Goal: Contribute content: Add original content to the website for others to see

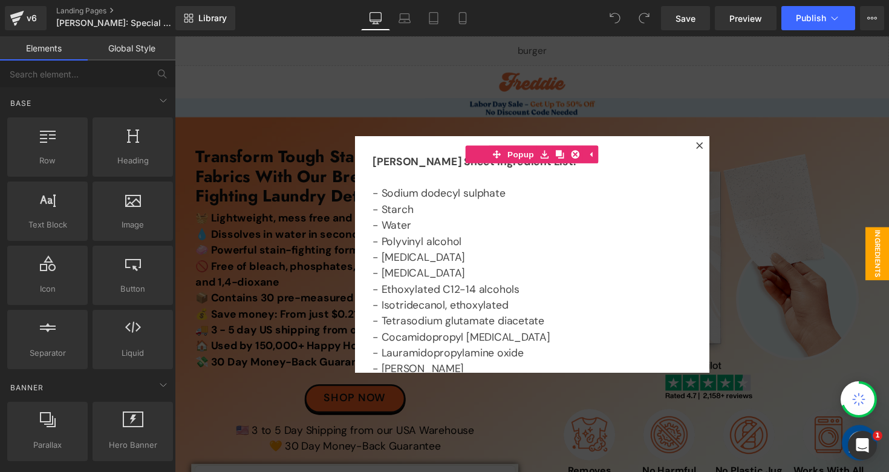
click at [620, 62] on div at bounding box center [541, 259] width 732 height 447
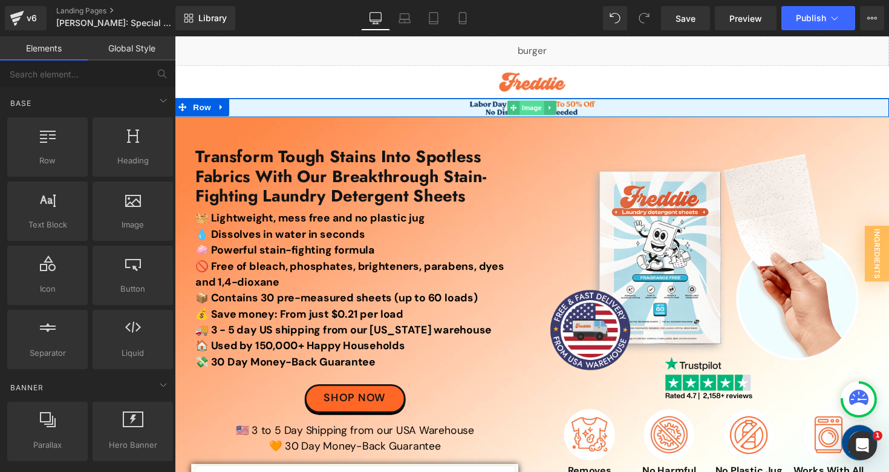
click at [536, 109] on span "Image" at bounding box center [540, 109] width 25 height 15
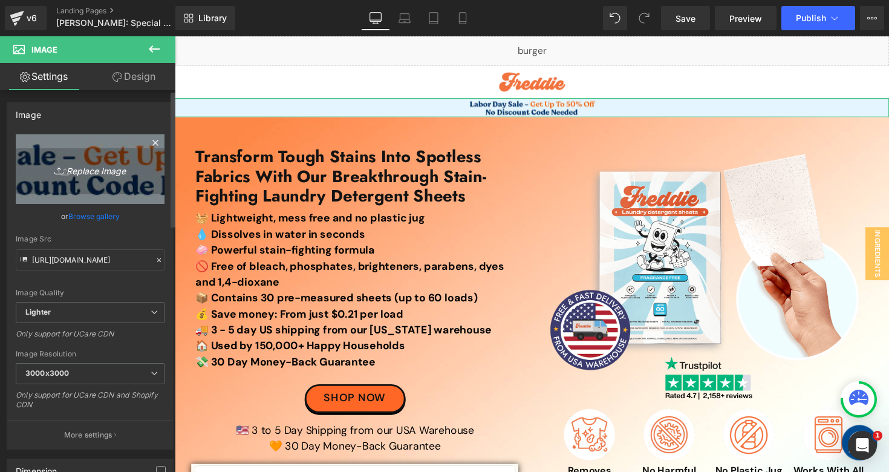
click at [87, 184] on link "Replace Image" at bounding box center [90, 169] width 149 height 70
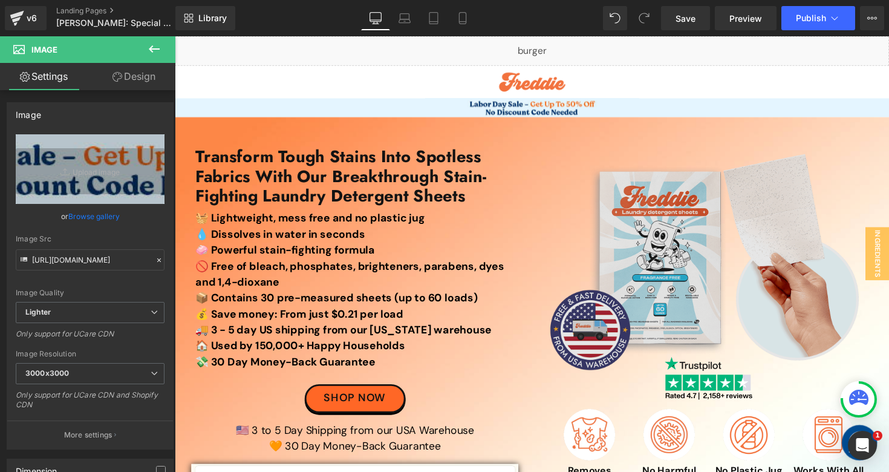
type input "C:\fakepath\Weekend Reboot Sale Top Banner.jpg"
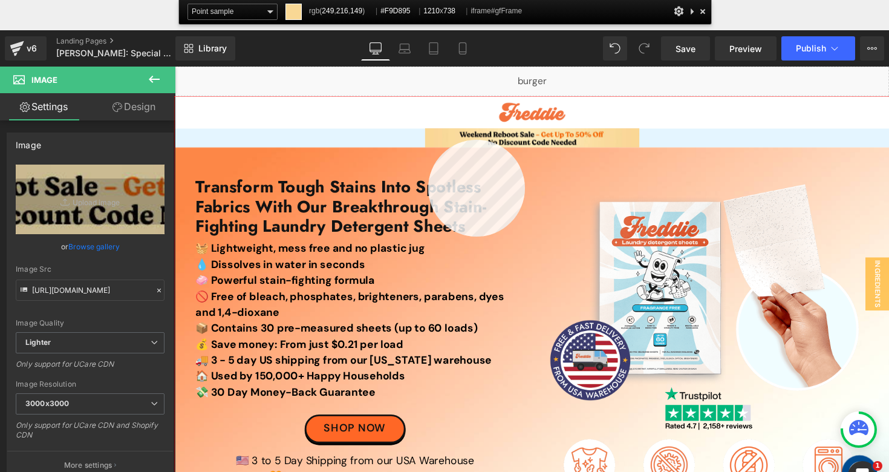
click at [428, 140] on div at bounding box center [541, 320] width 732 height 447
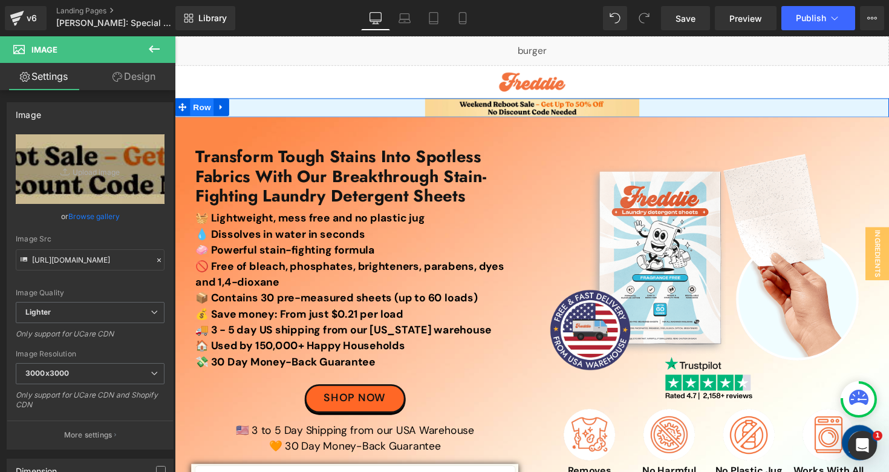
click at [209, 103] on span "Row" at bounding box center [203, 109] width 24 height 18
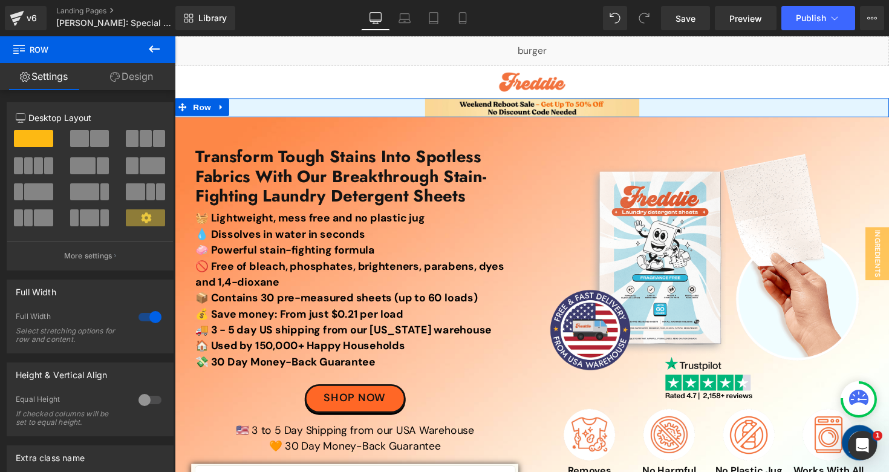
click at [128, 69] on link "Design" at bounding box center [132, 76] width 88 height 27
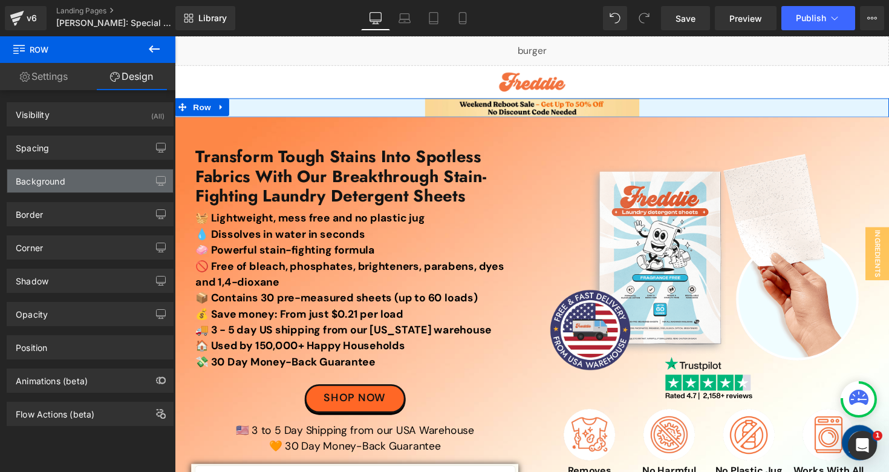
click at [71, 190] on div "Background" at bounding box center [90, 180] width 166 height 23
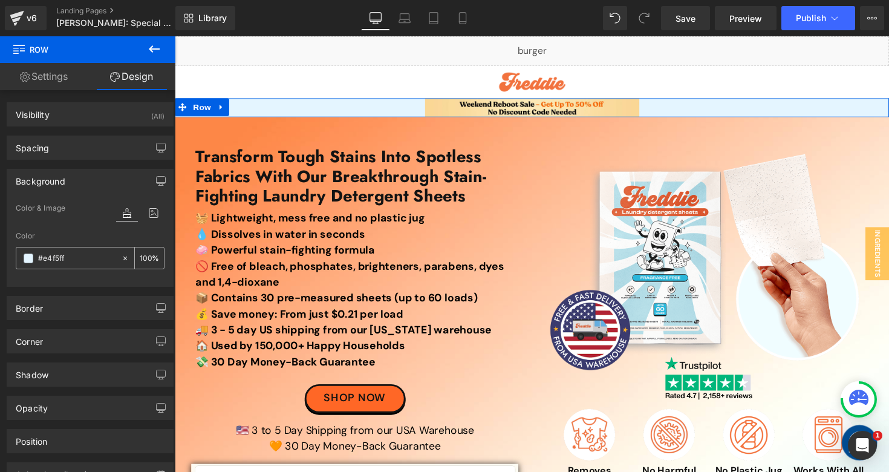
click at [79, 256] on input "#e4f5ff" at bounding box center [76, 258] width 77 height 13
paste input "F9D895"
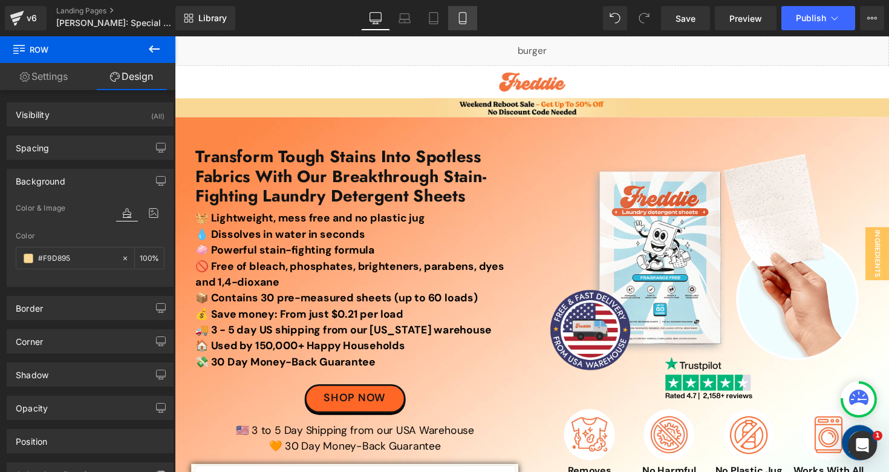
type input "#F9D895"
click at [458, 14] on icon at bounding box center [463, 18] width 12 height 12
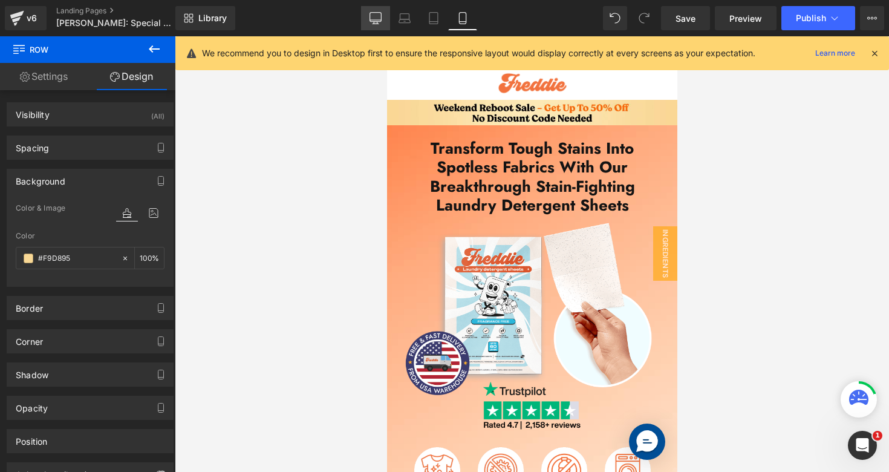
click at [370, 15] on icon at bounding box center [375, 17] width 11 height 9
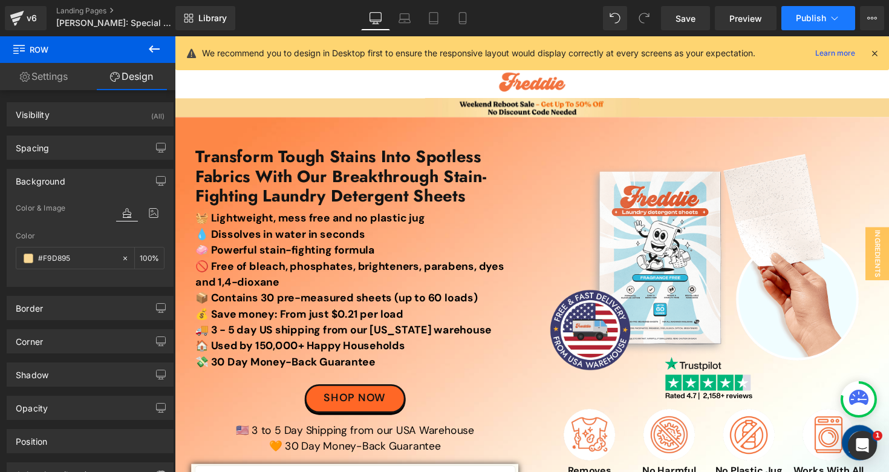
click at [814, 17] on span "Publish" at bounding box center [811, 18] width 30 height 10
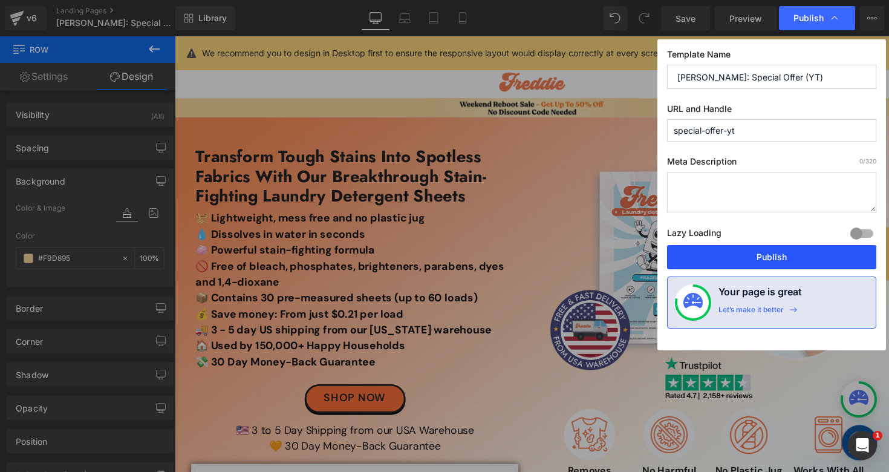
click at [711, 261] on button "Publish" at bounding box center [771, 257] width 209 height 24
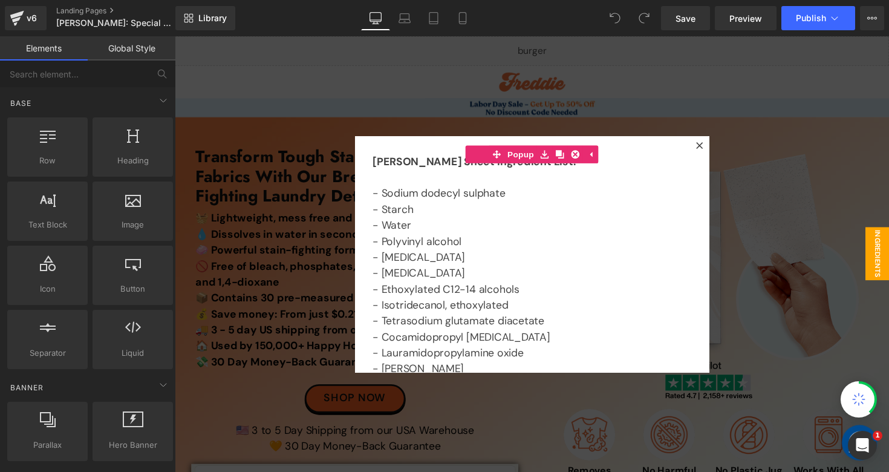
click at [446, 73] on div at bounding box center [541, 259] width 732 height 447
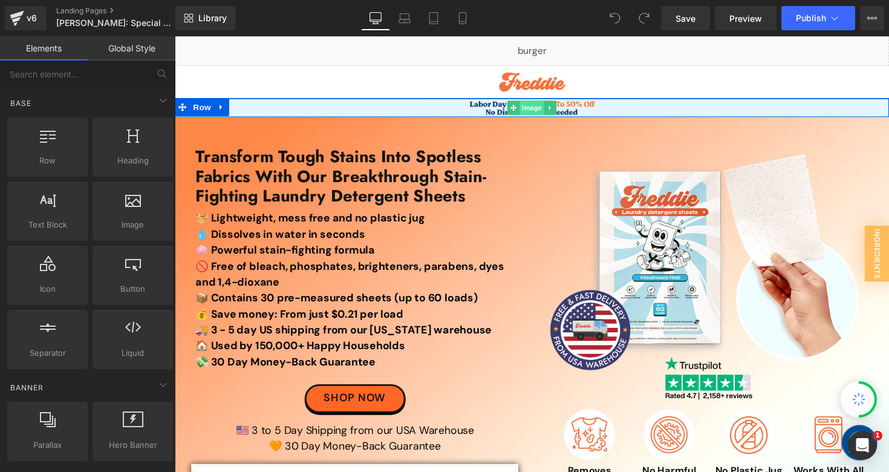
click at [545, 108] on span "Image" at bounding box center [540, 109] width 25 height 15
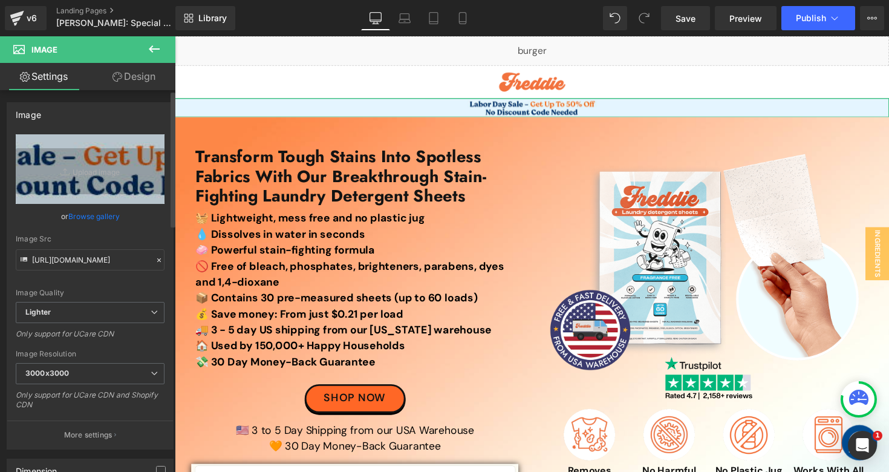
click at [70, 212] on link "Browse gallery" at bounding box center [93, 216] width 51 height 21
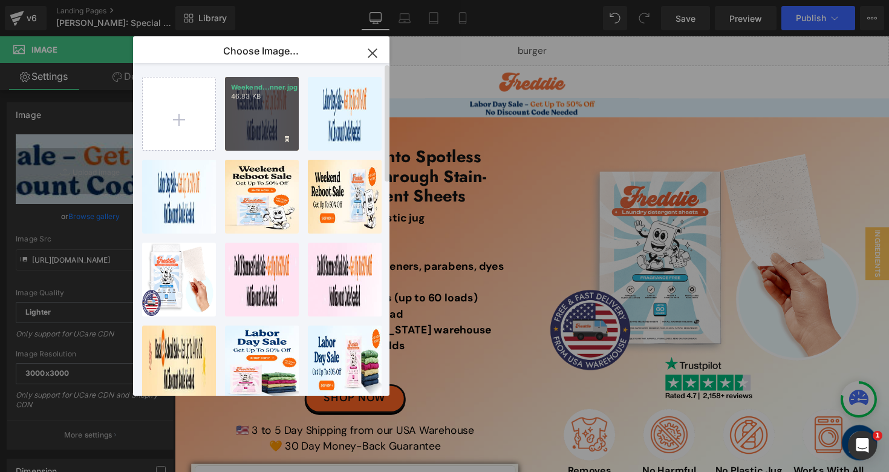
click at [263, 93] on p "46.83 KB" at bounding box center [262, 96] width 62 height 9
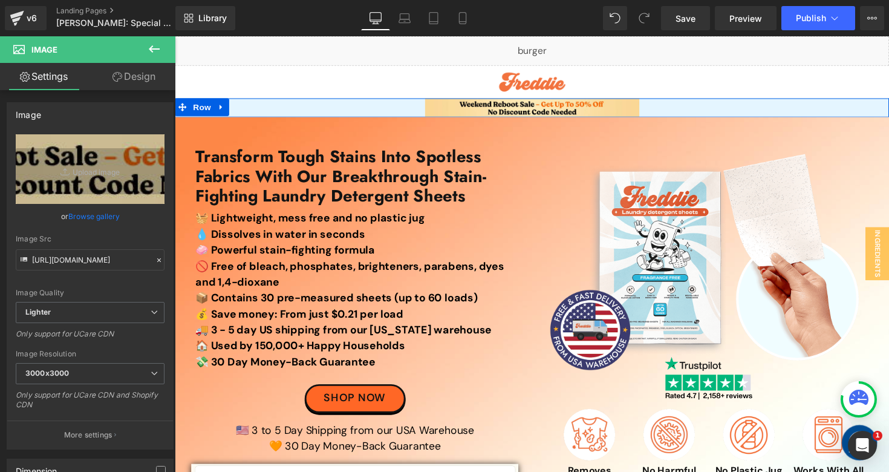
click at [191, 104] on span "Row" at bounding box center [203, 109] width 24 height 18
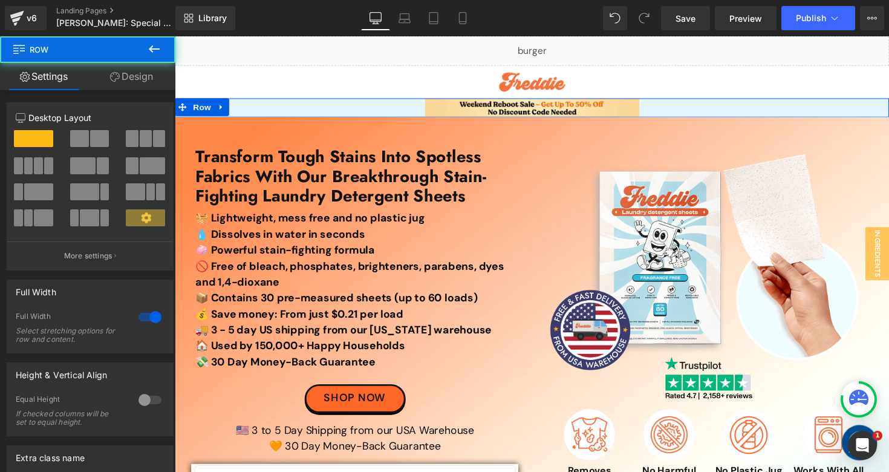
click at [139, 81] on link "Design" at bounding box center [132, 76] width 88 height 27
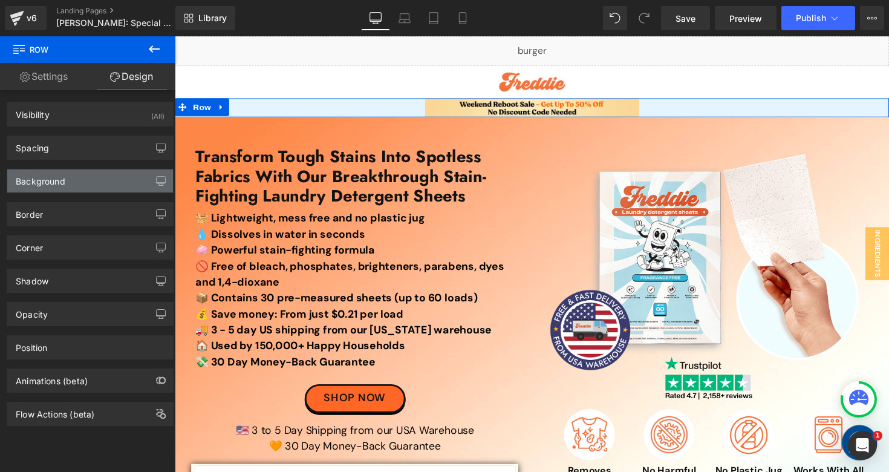
click at [90, 182] on div "Background" at bounding box center [90, 180] width 166 height 23
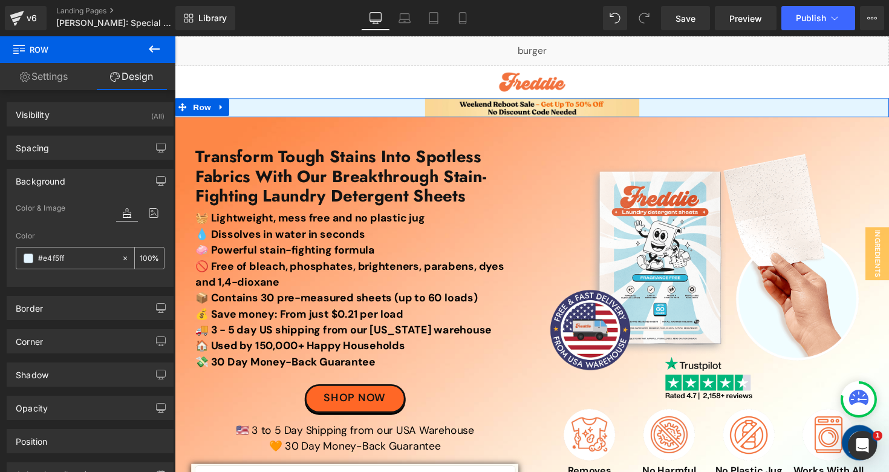
click at [80, 254] on input "#e4f5ff" at bounding box center [76, 258] width 77 height 13
paste input "F9D895"
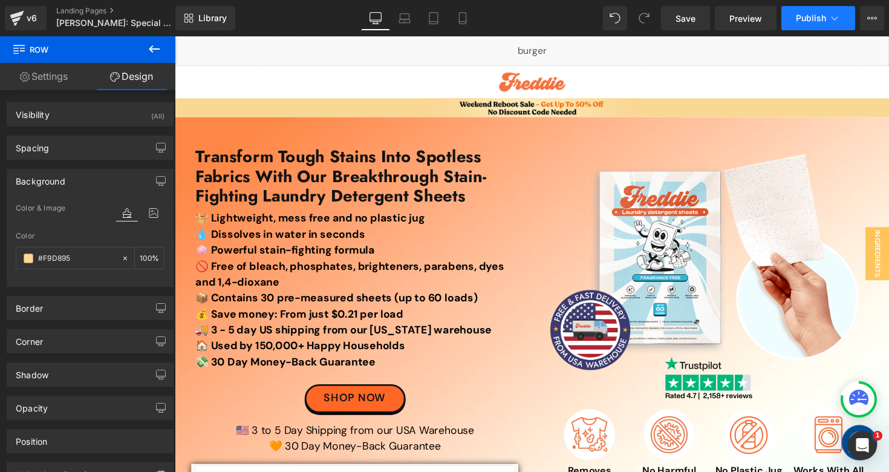
type input "#F9D895"
click at [803, 18] on span "Publish" at bounding box center [811, 18] width 30 height 10
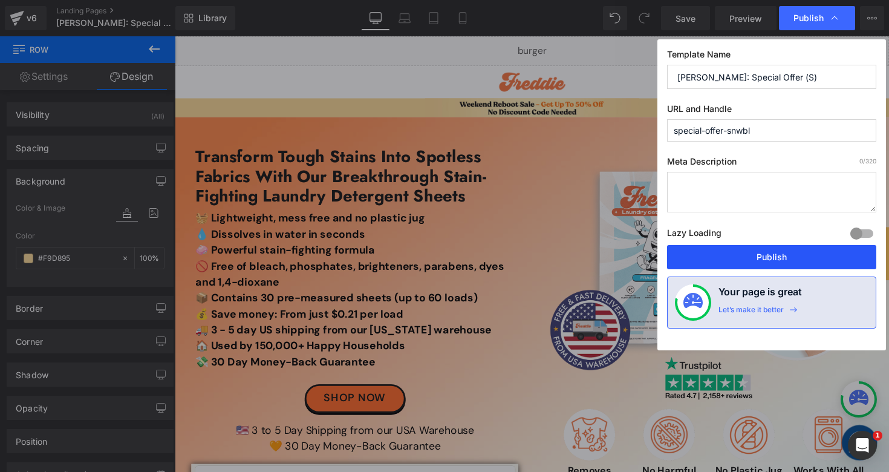
click at [719, 258] on button "Publish" at bounding box center [771, 257] width 209 height 24
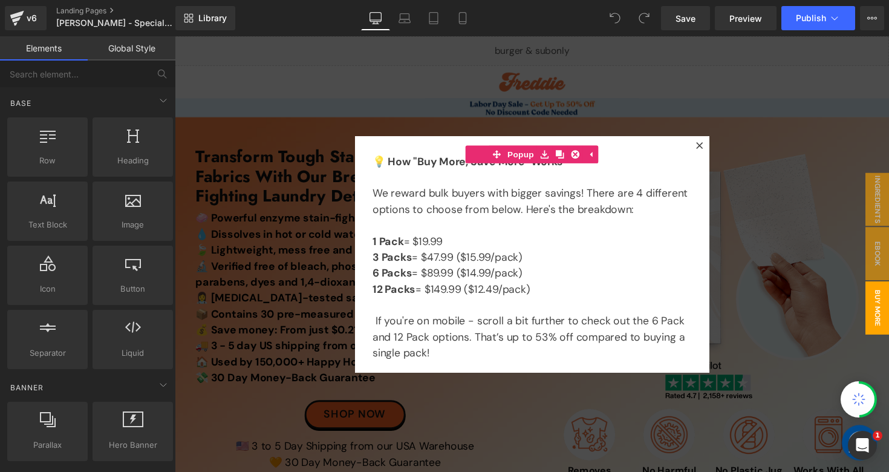
click at [451, 74] on div at bounding box center [541, 259] width 732 height 447
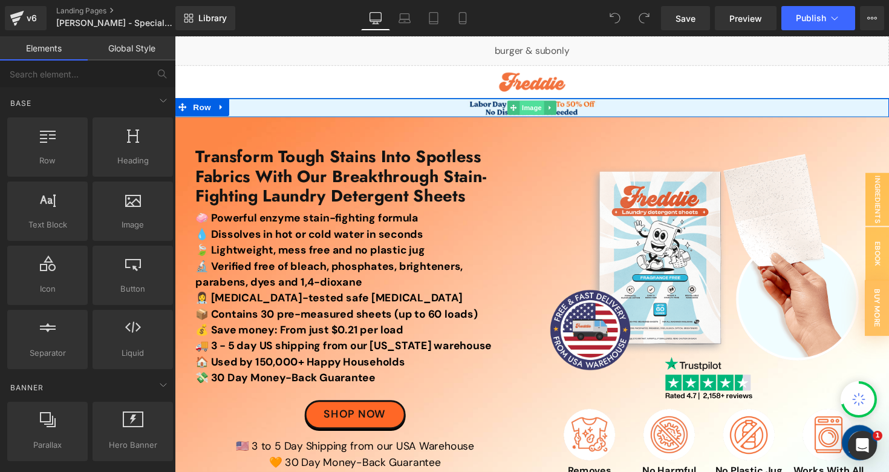
click at [531, 108] on span "Image" at bounding box center [540, 109] width 25 height 15
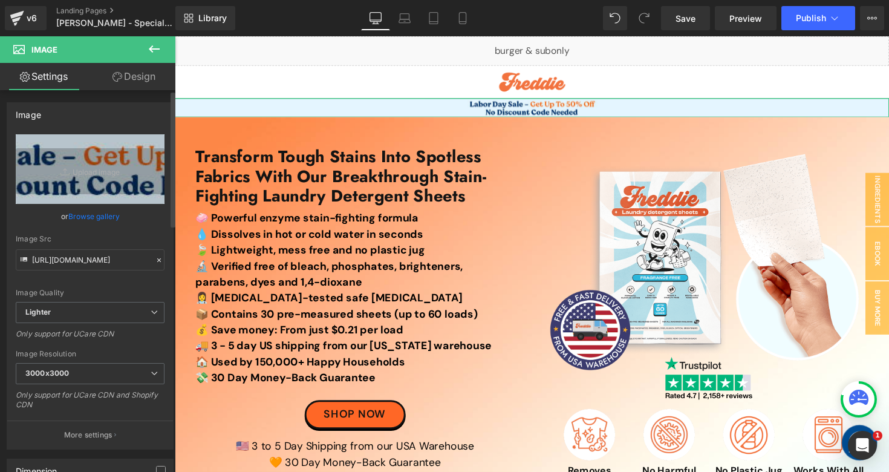
click at [85, 217] on link "Browse gallery" at bounding box center [93, 216] width 51 height 21
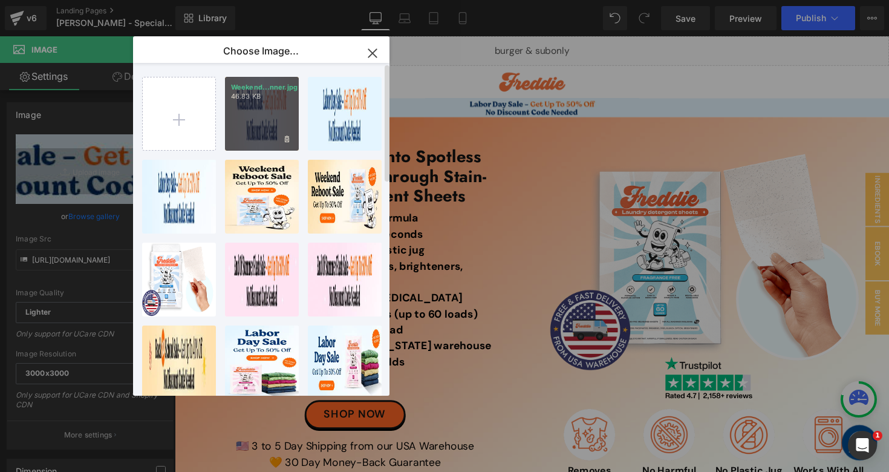
click at [267, 119] on div "Weekend...nner.jpg 46.83 KB" at bounding box center [262, 114] width 74 height 74
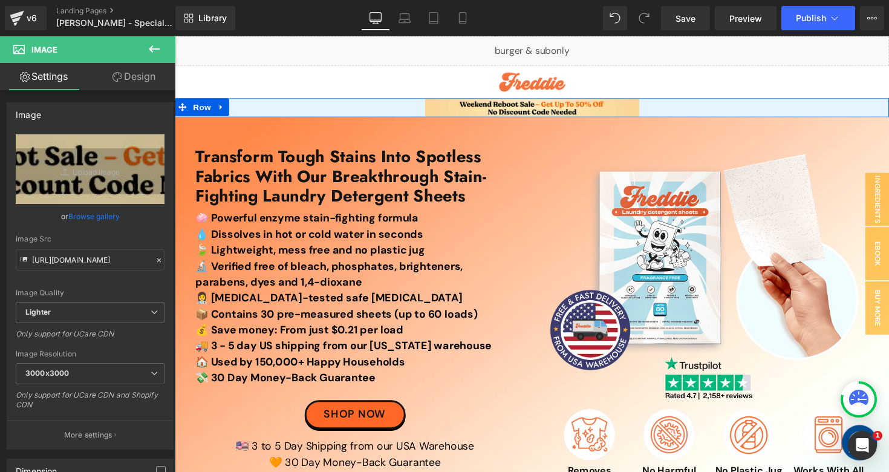
click at [204, 104] on span "Row" at bounding box center [203, 109] width 24 height 18
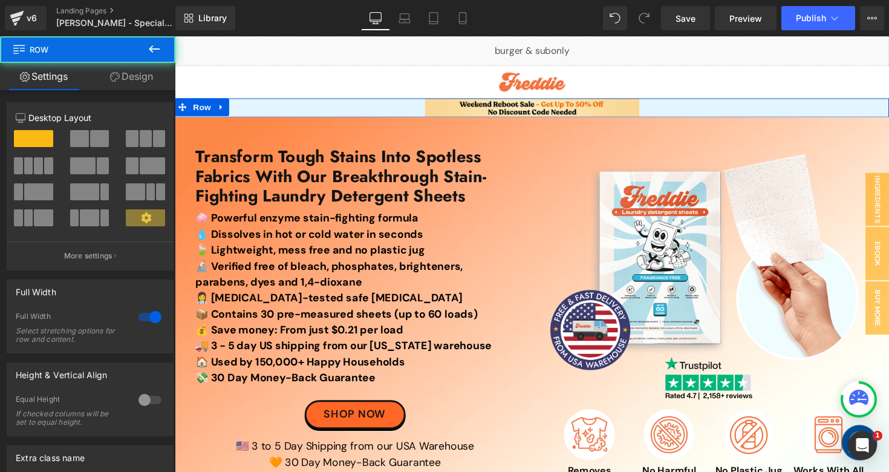
click at [136, 82] on link "Design" at bounding box center [132, 76] width 88 height 27
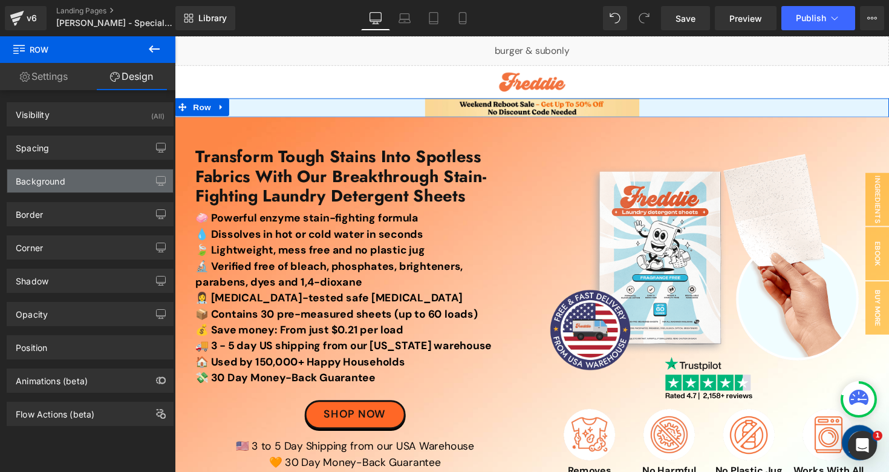
click at [85, 188] on div "Background" at bounding box center [90, 180] width 166 height 23
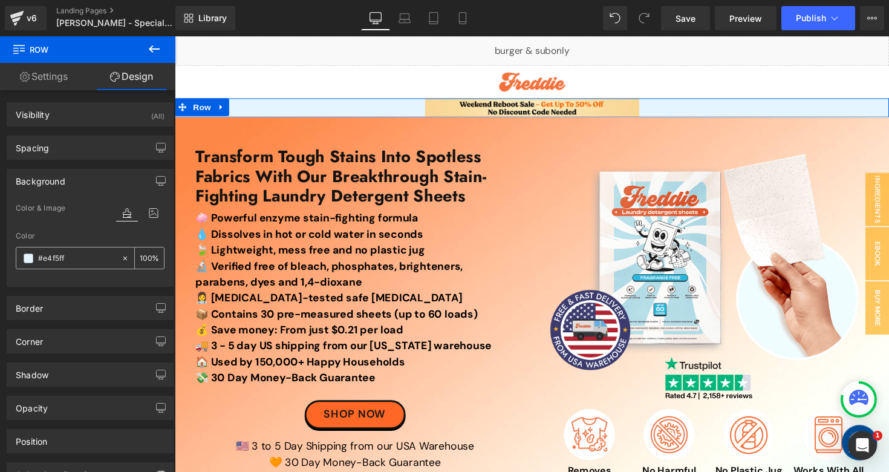
click at [87, 263] on input "#e4f5ff" at bounding box center [76, 258] width 77 height 13
paste input "F9D895"
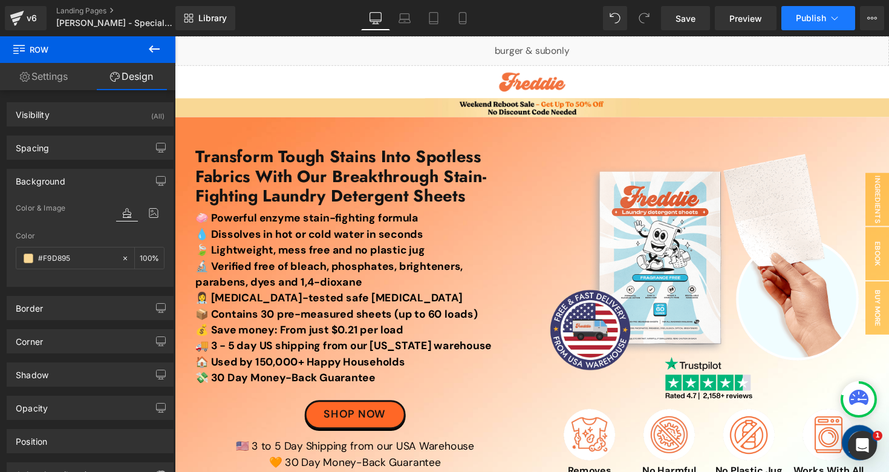
type input "#F9D895"
click at [809, 20] on span "Publish" at bounding box center [811, 18] width 30 height 10
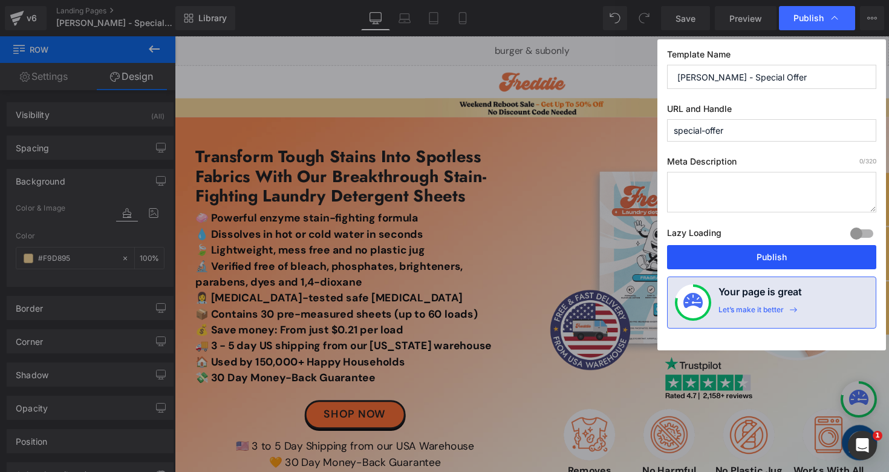
click at [733, 260] on button "Publish" at bounding box center [771, 257] width 209 height 24
